Goal: Task Accomplishment & Management: Use online tool/utility

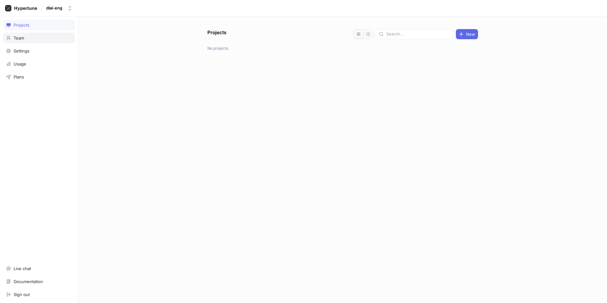
click at [33, 39] on div "Team" at bounding box center [39, 37] width 66 height 5
click at [71, 11] on button "dlai-eng" at bounding box center [59, 8] width 31 height 10
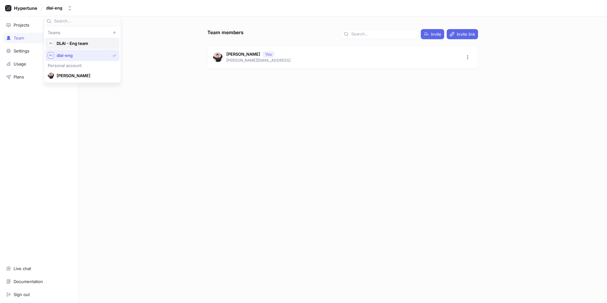
click at [83, 43] on span "DLAI - Eng team" at bounding box center [85, 43] width 57 height 5
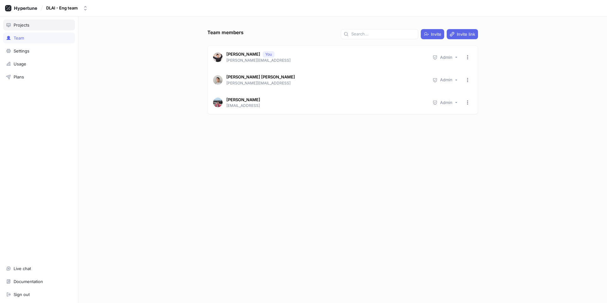
click at [33, 30] on div "Projects" at bounding box center [39, 25] width 72 height 11
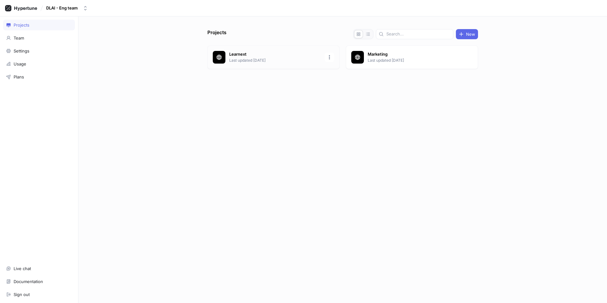
click at [289, 53] on p "Learnext" at bounding box center [275, 54] width 92 height 6
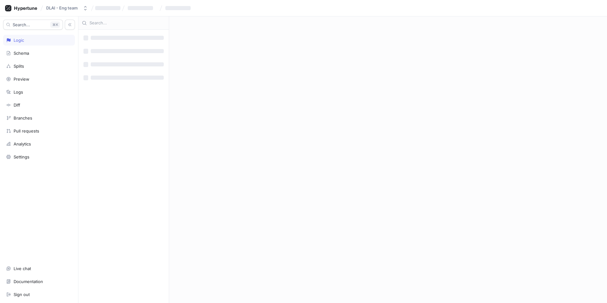
click at [142, 112] on div "‌ ‌ ‌ ‌ ‌ ‌ ‌ ‌" at bounding box center [123, 166] width 90 height 273
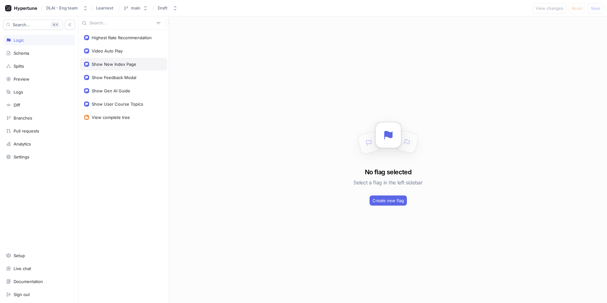
click at [142, 66] on div "Show New Index Page" at bounding box center [123, 64] width 79 height 5
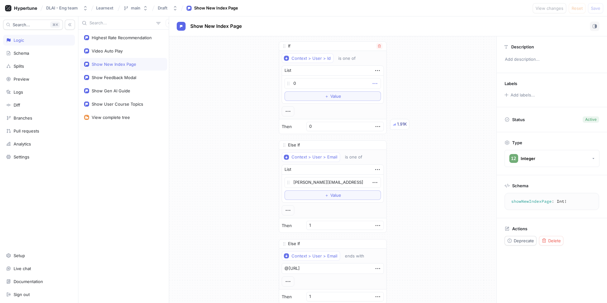
click at [371, 82] on icon "button" at bounding box center [374, 83] width 7 height 7
click at [415, 75] on div "If Context > User > Id is one of List 0 To pick up a draggable item, press the …" at bounding box center [332, 237] width 327 height 403
type textarea "x"
